Goal: Information Seeking & Learning: Find contact information

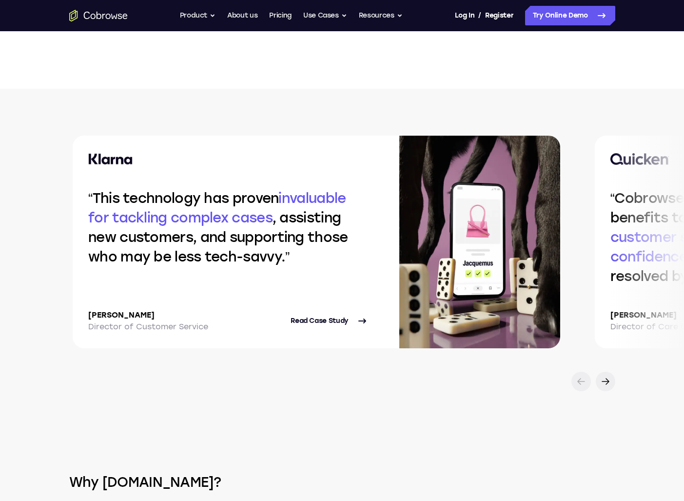
scroll to position [1998, 0]
click at [603, 384] on icon at bounding box center [606, 381] width 12 height 12
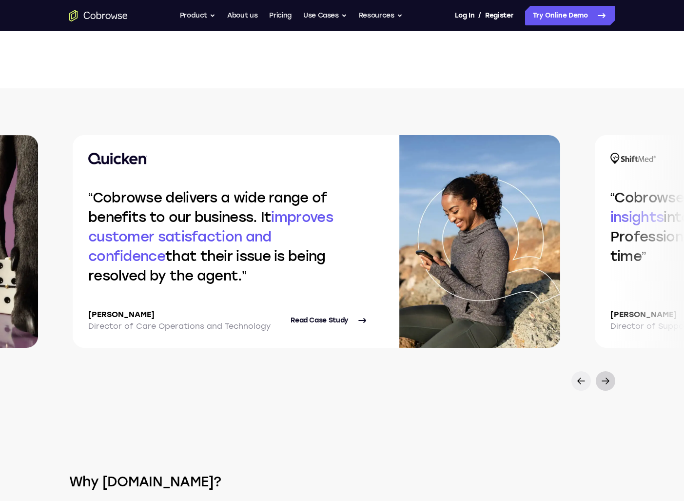
click at [603, 384] on icon at bounding box center [606, 381] width 12 height 12
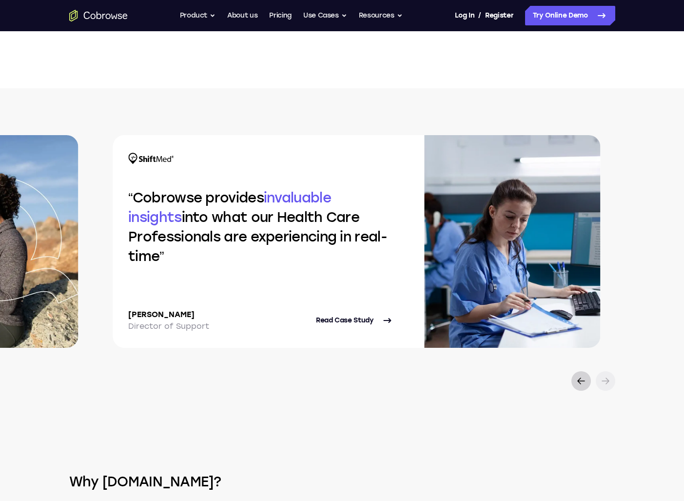
click at [573, 381] on div at bounding box center [582, 381] width 20 height 20
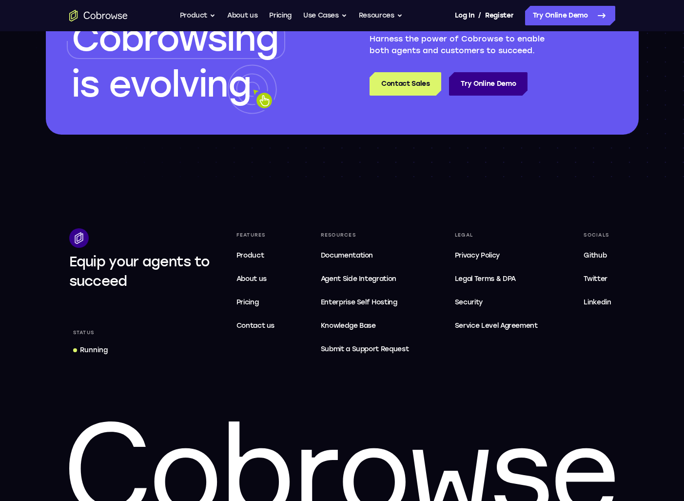
scroll to position [2890, 0]
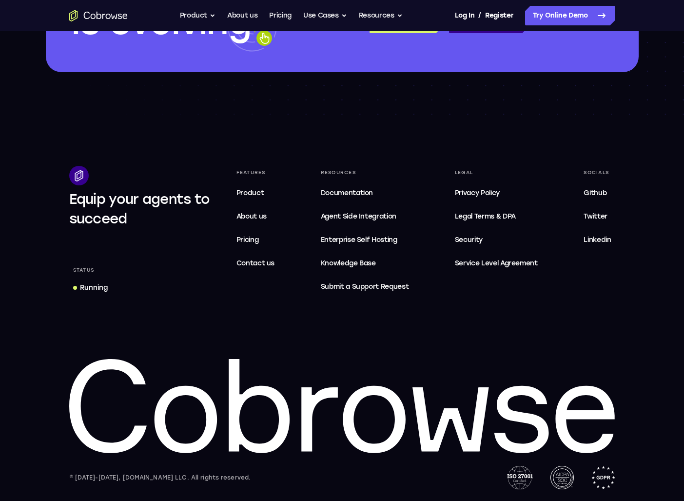
drag, startPoint x: 521, startPoint y: 399, endPoint x: 265, endPoint y: 369, distance: 257.9
click at [265, 372] on icon at bounding box center [342, 406] width 546 height 95
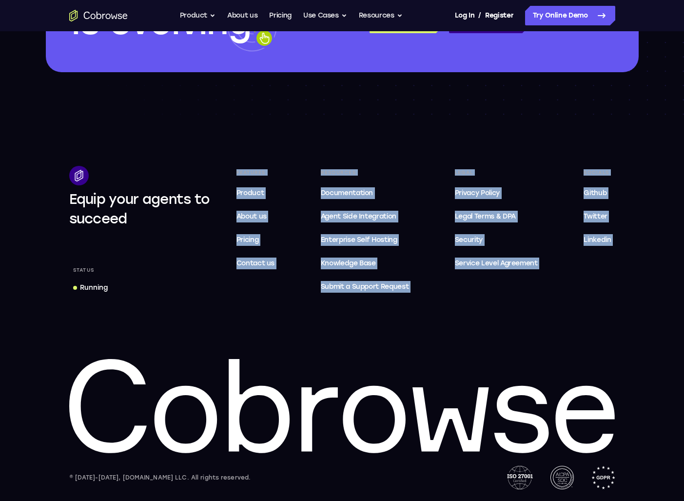
drag, startPoint x: 116, startPoint y: 303, endPoint x: 220, endPoint y: 338, distance: 110.1
click at [220, 338] on div "Equip your agents to succeed Status Running Features Product About us Pricing C…" at bounding box center [342, 327] width 624 height 323
click at [238, 271] on link "Contact us" at bounding box center [256, 264] width 46 height 20
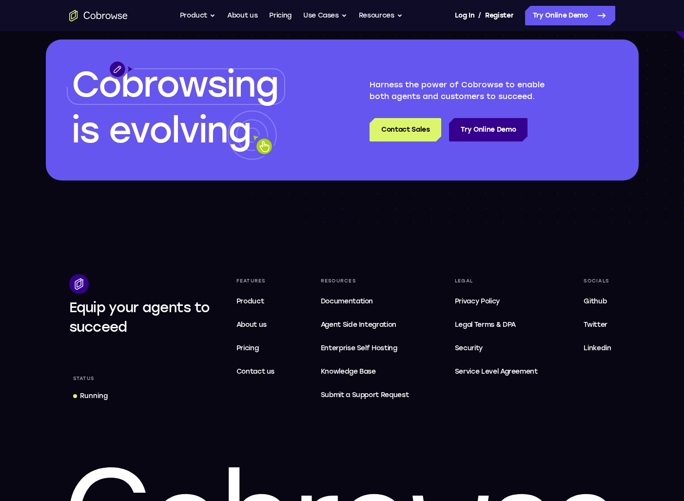
scroll to position [2846, 0]
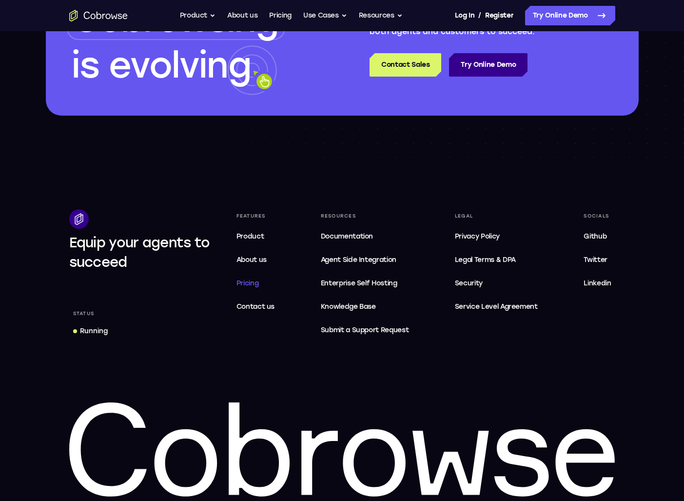
click at [247, 280] on span "Pricing" at bounding box center [248, 283] width 22 height 8
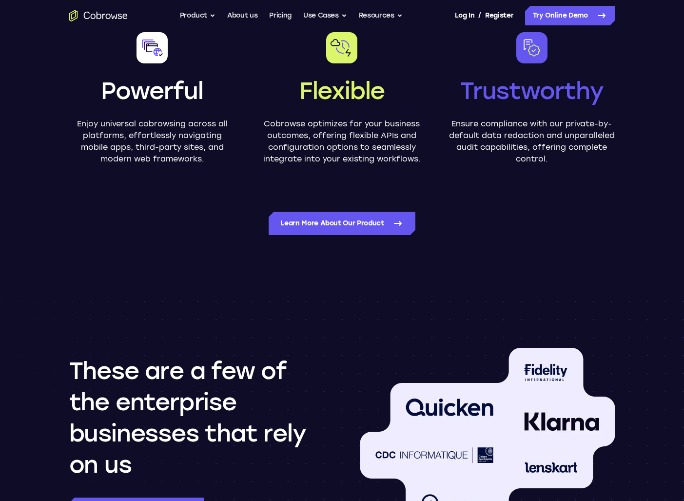
scroll to position [799, 0]
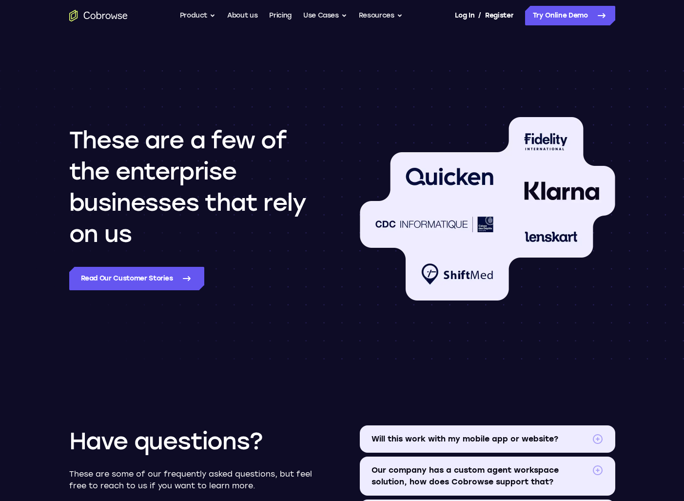
click at [422, 188] on img at bounding box center [488, 208] width 256 height 183
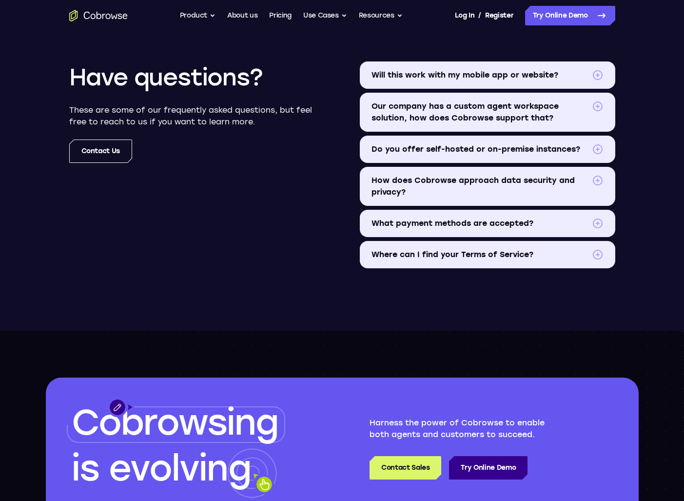
scroll to position [1174, 0]
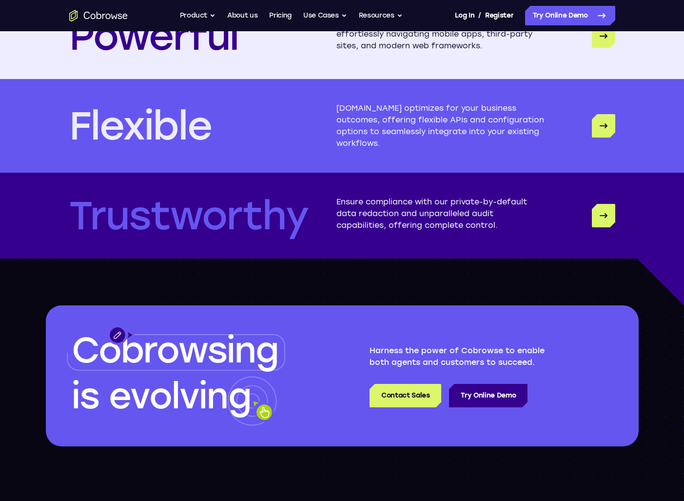
scroll to position [2846, 0]
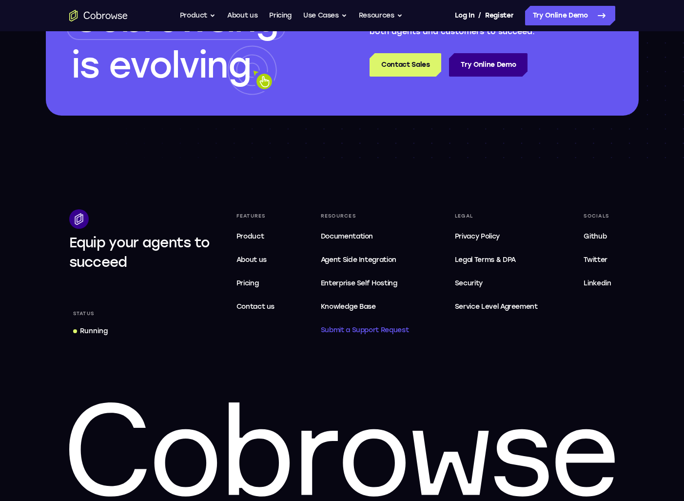
click at [379, 323] on link "Support Request Submit a Support Request" at bounding box center [365, 330] width 96 height 20
